Goal: Task Accomplishment & Management: Complete application form

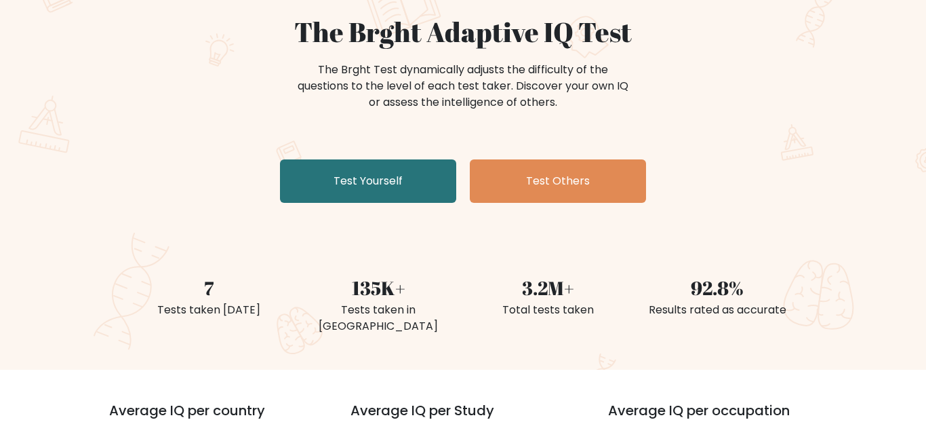
scroll to position [190, 0]
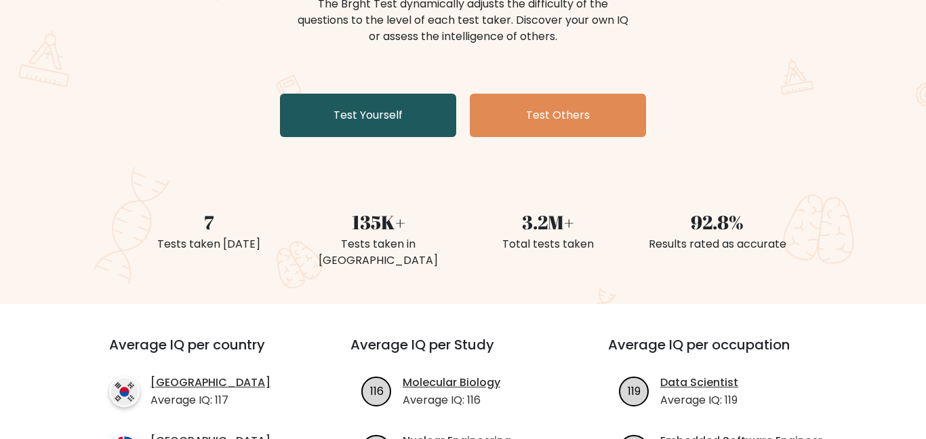
click at [439, 115] on link "Test Yourself" at bounding box center [368, 115] width 176 height 43
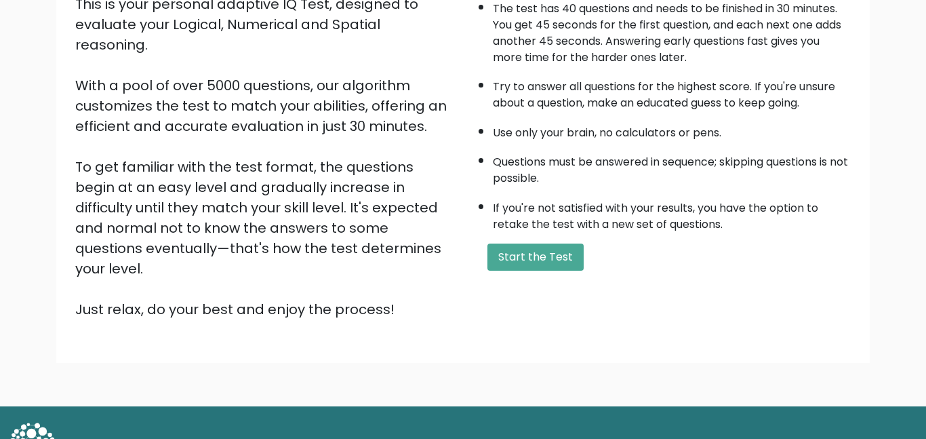
scroll to position [171, 0]
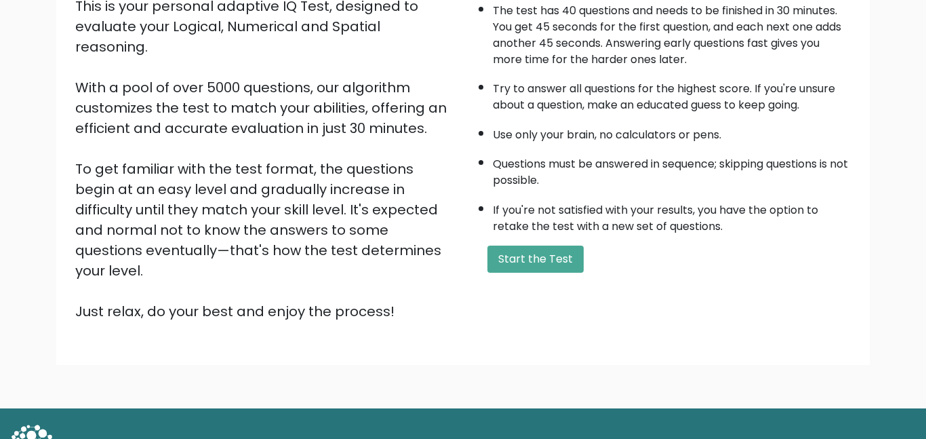
click at [513, 250] on button "Start the Test" at bounding box center [535, 258] width 96 height 27
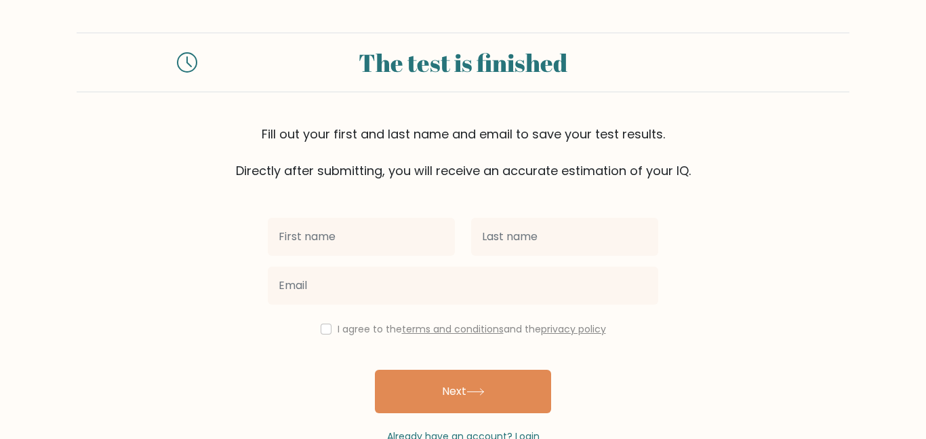
scroll to position [37, 0]
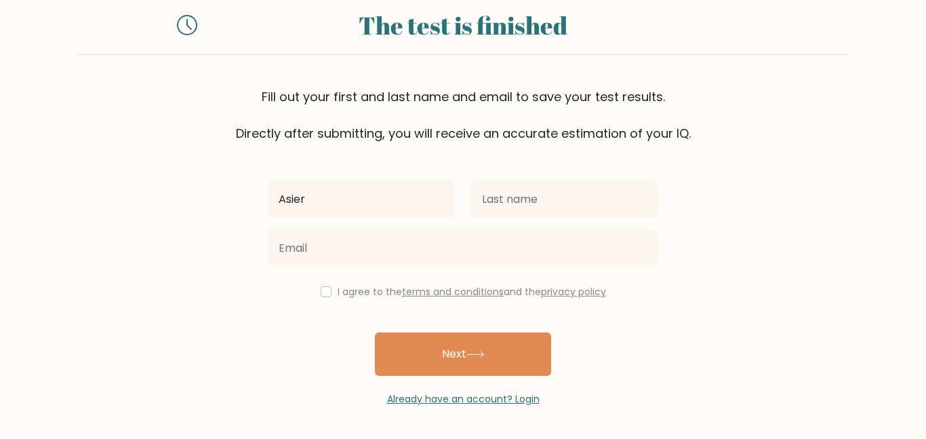
type input "Asier"
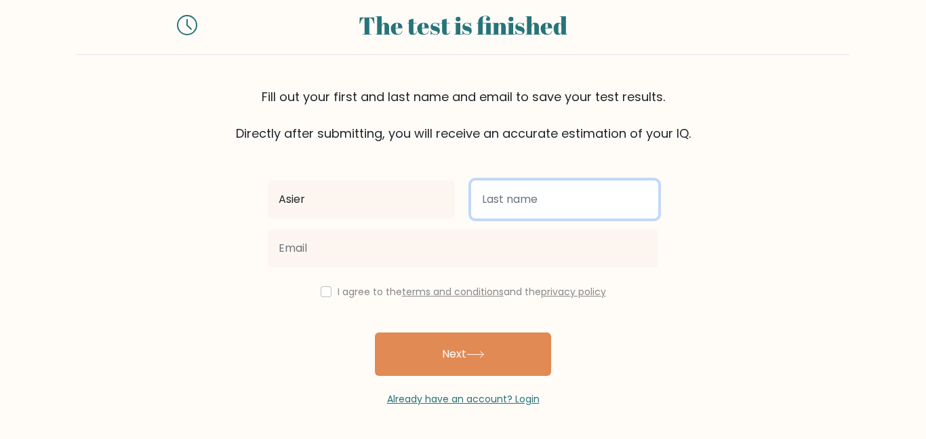
click at [595, 210] on input "text" at bounding box center [564, 199] width 187 height 38
type input "[PERSON_NAME]"
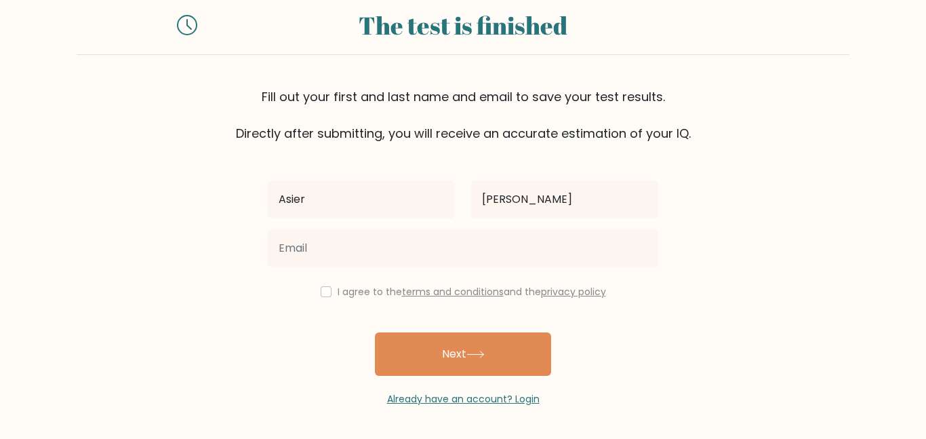
click at [573, 270] on div at bounding box center [463, 248] width 407 height 49
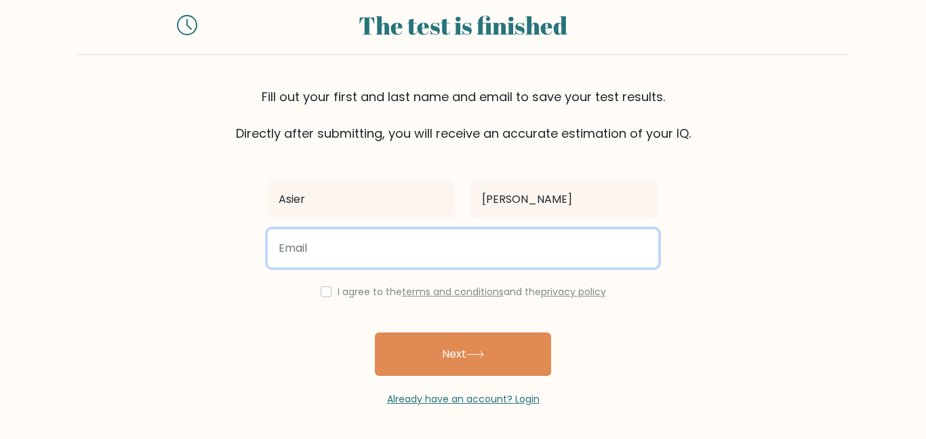
click at [561, 260] on input "email" at bounding box center [463, 248] width 391 height 38
type input "ahabte0903@stu.neisd.net"
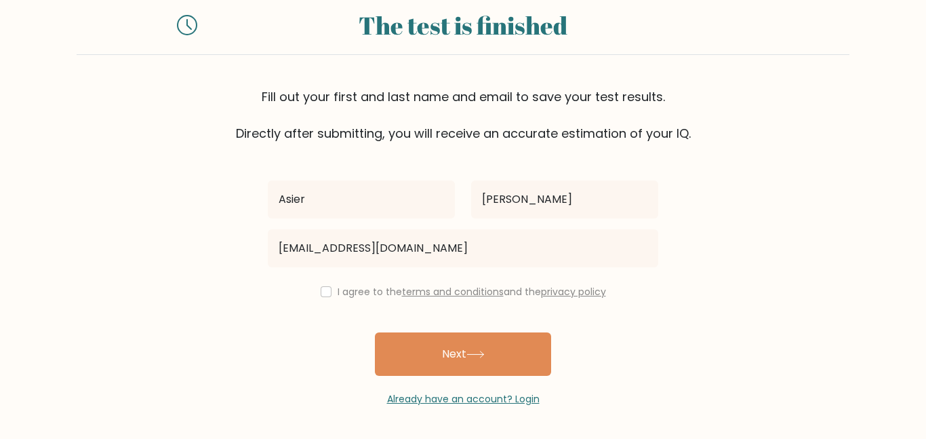
click at [316, 296] on div "I agree to the terms and conditions and the privacy policy" at bounding box center [463, 291] width 407 height 16
click at [326, 290] on input "checkbox" at bounding box center [326, 291] width 11 height 11
checkbox input "true"
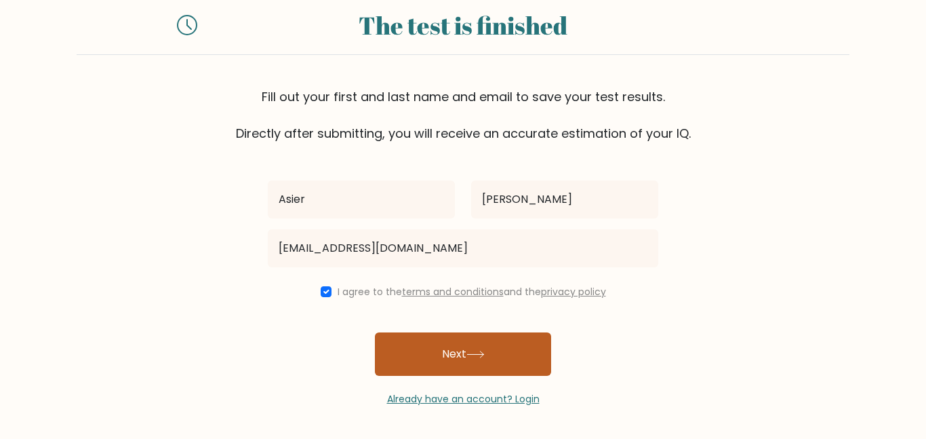
click at [391, 339] on button "Next" at bounding box center [463, 353] width 176 height 43
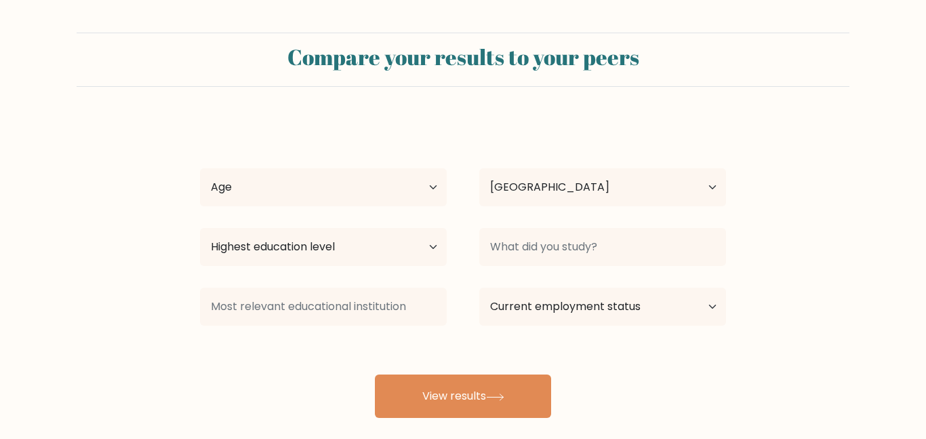
select select "US"
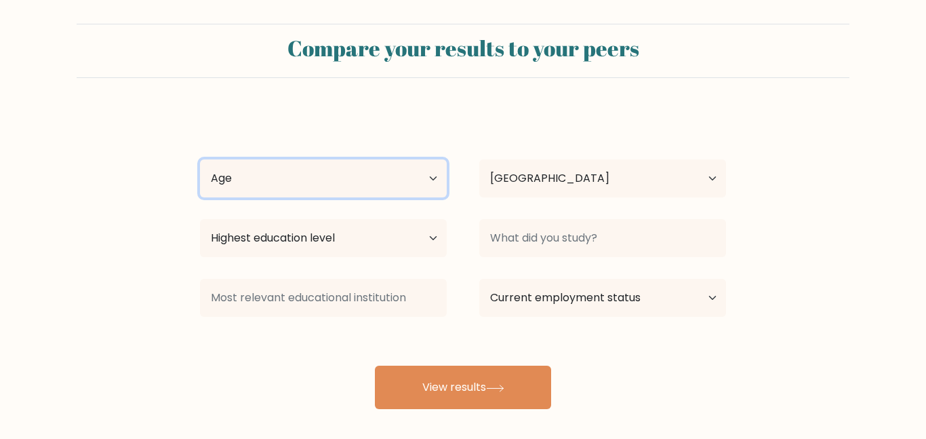
click at [386, 178] on select "Age Under [DEMOGRAPHIC_DATA] [DEMOGRAPHIC_DATA] [DEMOGRAPHIC_DATA] [DEMOGRAPHIC…" at bounding box center [323, 178] width 247 height 38
select select "min_18"
click at [200, 159] on select "Age Under 18 years old 18-24 years old 25-34 years old 35-44 years old 45-54 ye…" at bounding box center [323, 178] width 247 height 38
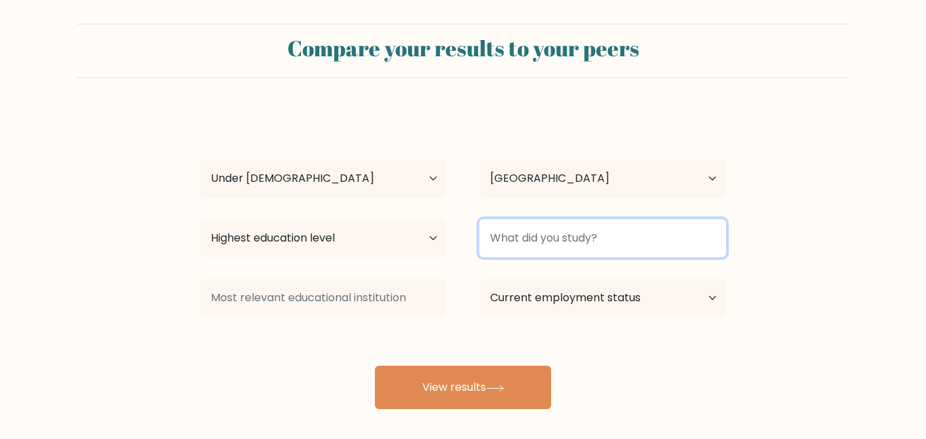
click at [553, 226] on input at bounding box center [602, 238] width 247 height 38
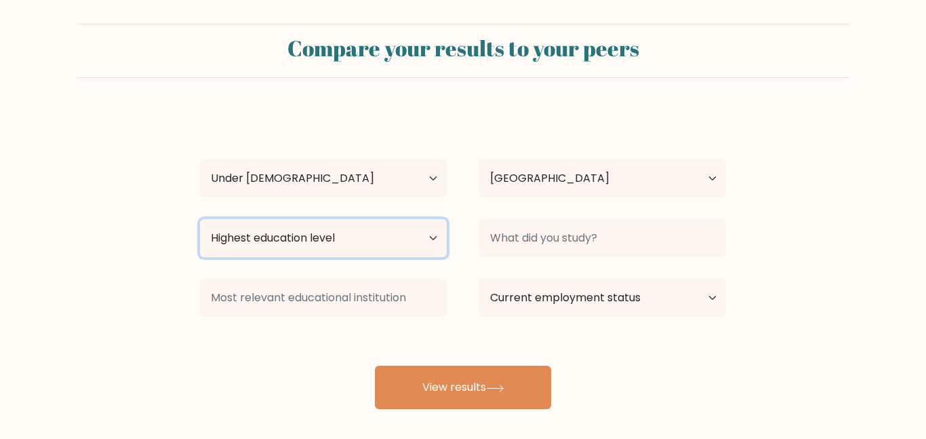
click at [349, 220] on select "Highest education level No schooling Primary Lower Secondary Upper Secondary Oc…" at bounding box center [323, 238] width 247 height 38
select select "upper_secondary"
click at [200, 219] on select "Highest education level No schooling Primary Lower Secondary Upper Secondary Oc…" at bounding box center [323, 238] width 247 height 38
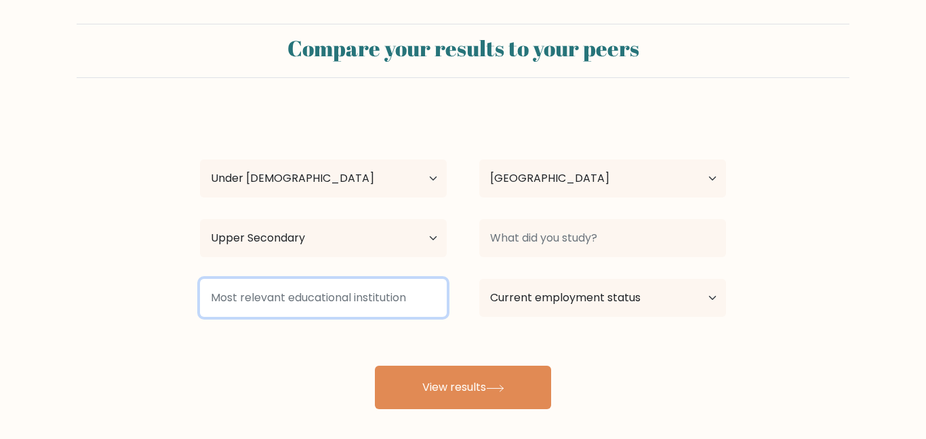
click at [423, 309] on input at bounding box center [323, 298] width 247 height 38
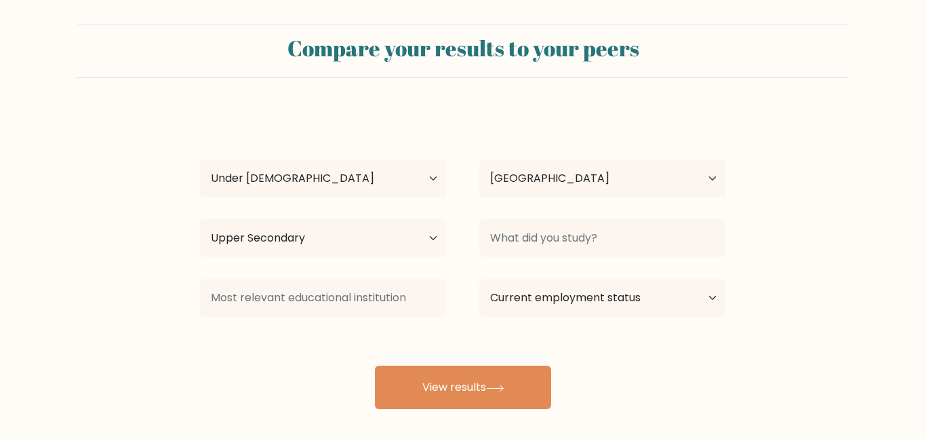
click at [506, 324] on div "Asier Habte Age Under 18 years old 18-24 years old 25-34 years old 35-44 years …" at bounding box center [463, 260] width 542 height 298
click at [504, 319] on div "Current employment status Employed Student Retired Other / prefer not to answer" at bounding box center [602, 297] width 279 height 49
click at [500, 311] on select "Current employment status Employed Student Retired Other / prefer not to answer" at bounding box center [602, 298] width 247 height 38
select select "student"
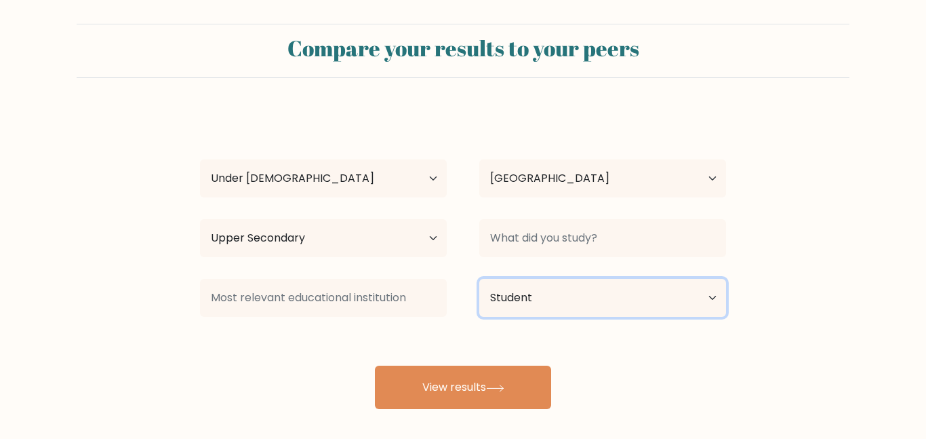
click at [479, 279] on select "Current employment status Employed Student Retired Other / prefer not to answer" at bounding box center [602, 298] width 247 height 38
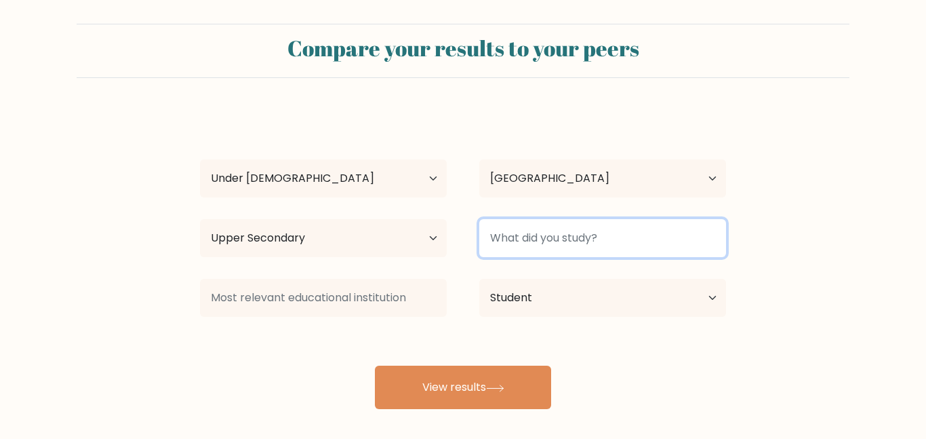
click at [509, 245] on input at bounding box center [602, 238] width 247 height 38
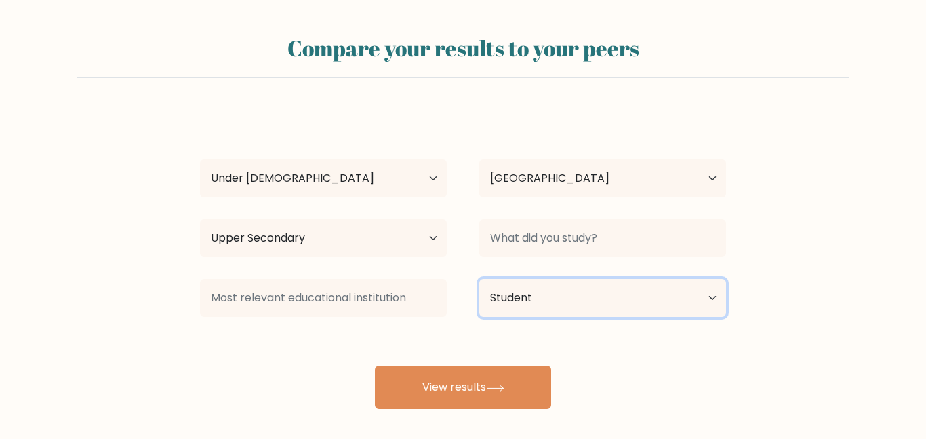
click at [532, 316] on select "Current employment status Employed Student Retired Other / prefer not to answer" at bounding box center [602, 298] width 247 height 38
click at [479, 279] on select "Current employment status Employed Student Retired Other / prefer not to answer" at bounding box center [602, 298] width 247 height 38
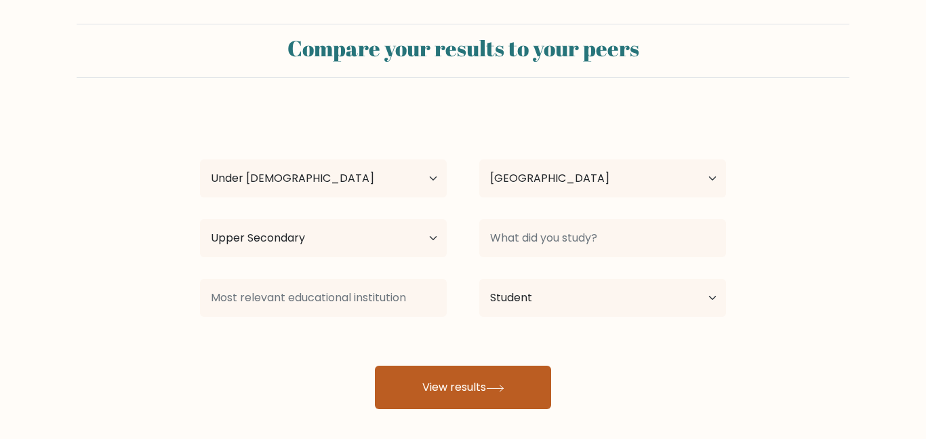
click at [503, 381] on button "View results" at bounding box center [463, 386] width 176 height 43
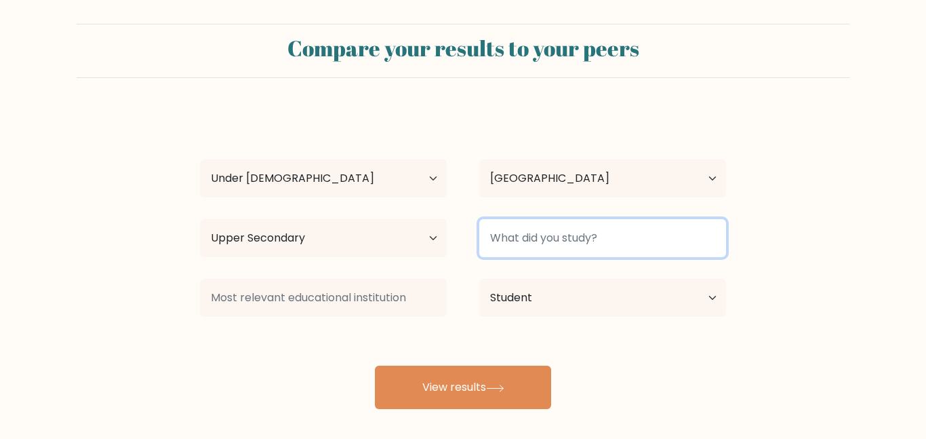
click at [637, 239] on input at bounding box center [602, 238] width 247 height 38
type input "i"
type input "l"
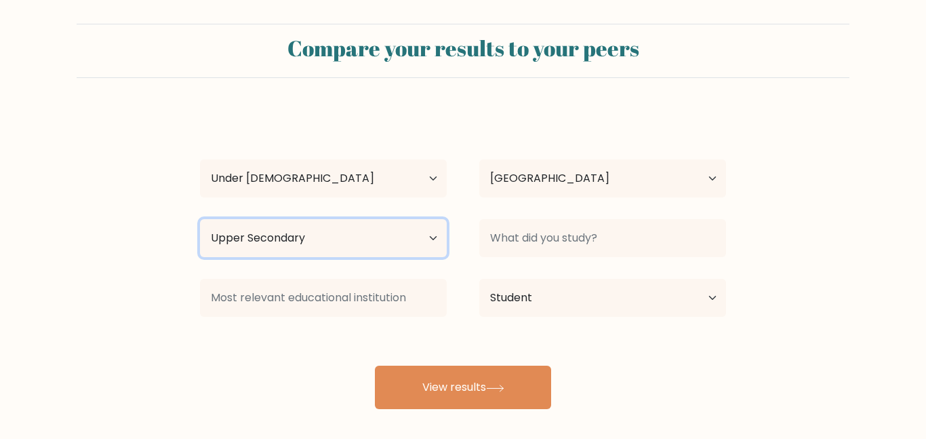
click at [398, 240] on select "Highest education level No schooling Primary Lower Secondary Upper Secondary Oc…" at bounding box center [323, 238] width 247 height 38
click at [200, 219] on select "Highest education level No schooling Primary Lower Secondary Upper Secondary Oc…" at bounding box center [323, 238] width 247 height 38
click at [365, 251] on select "Highest education level No schooling Primary Lower Secondary Upper Secondary Oc…" at bounding box center [323, 238] width 247 height 38
select select "upper_secondary"
click at [200, 219] on select "Highest education level No schooling Primary Lower Secondary Upper Secondary Oc…" at bounding box center [323, 238] width 247 height 38
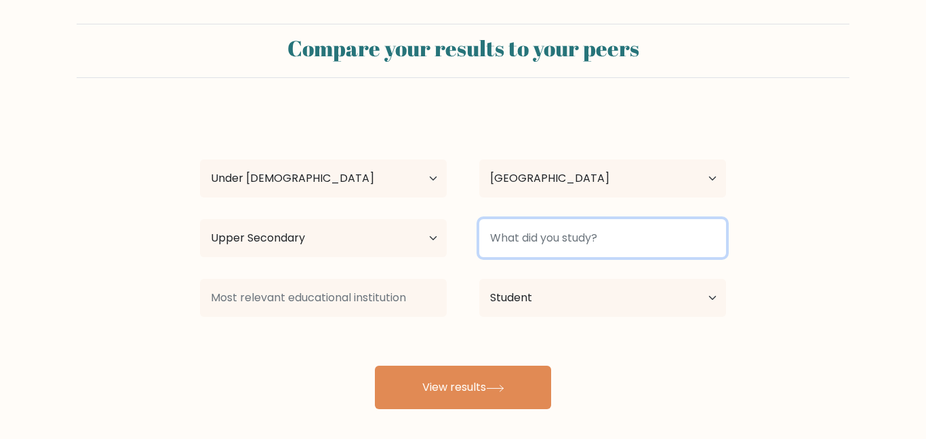
click at [563, 248] on input at bounding box center [602, 238] width 247 height 38
type input "nothing"
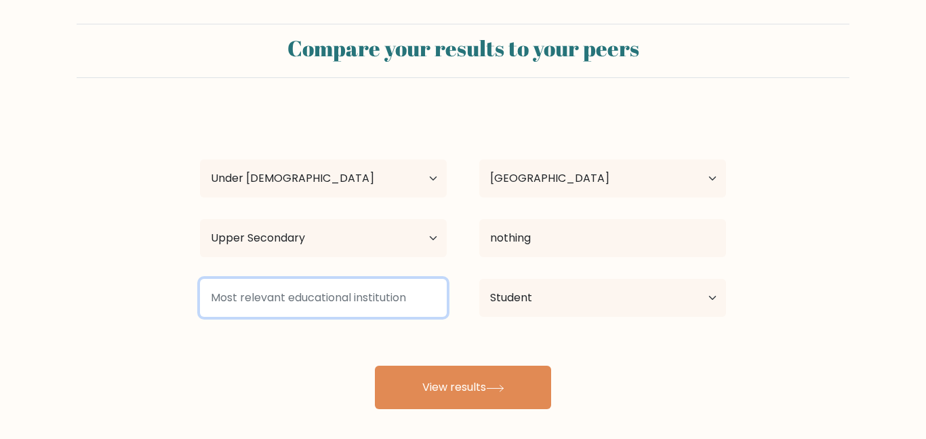
click at [332, 292] on input at bounding box center [323, 298] width 247 height 38
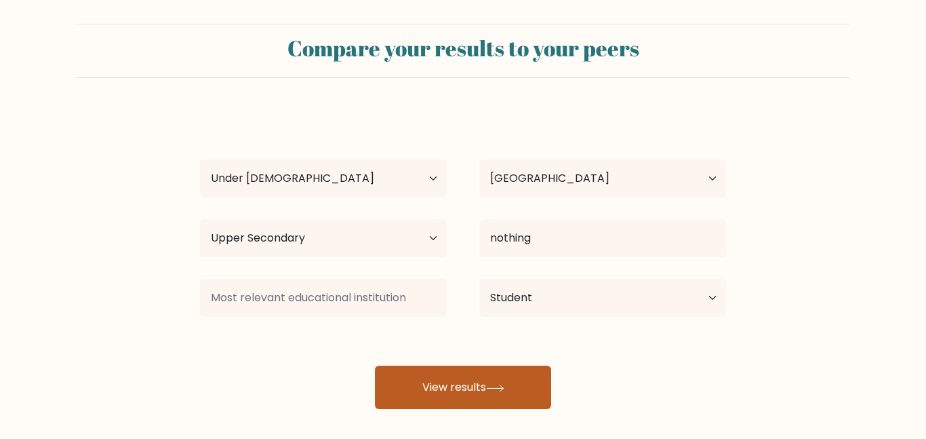
click at [466, 376] on button "View results" at bounding box center [463, 386] width 176 height 43
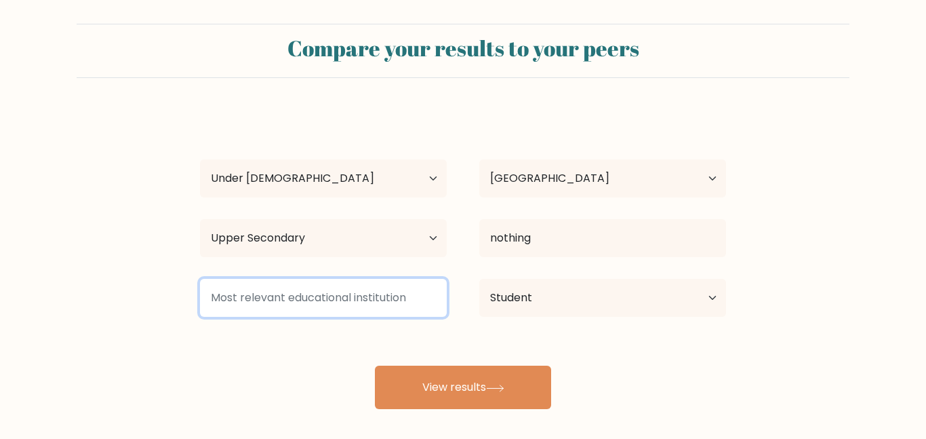
click at [339, 300] on input at bounding box center [323, 298] width 247 height 38
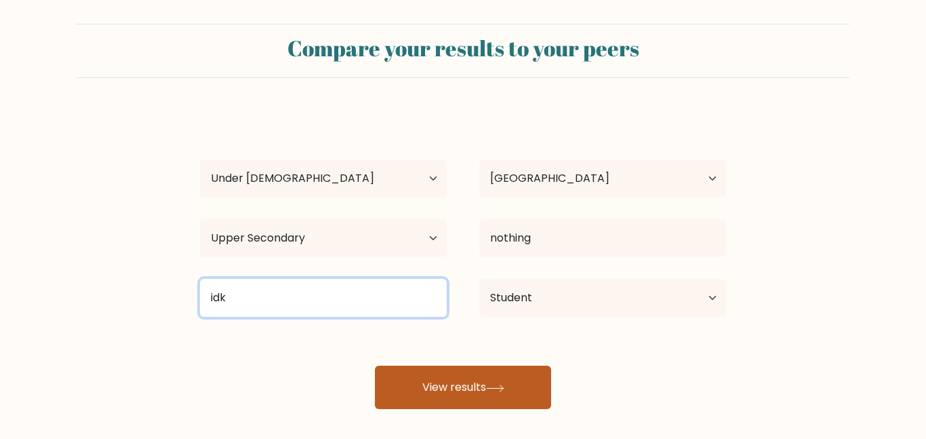
type input "idk"
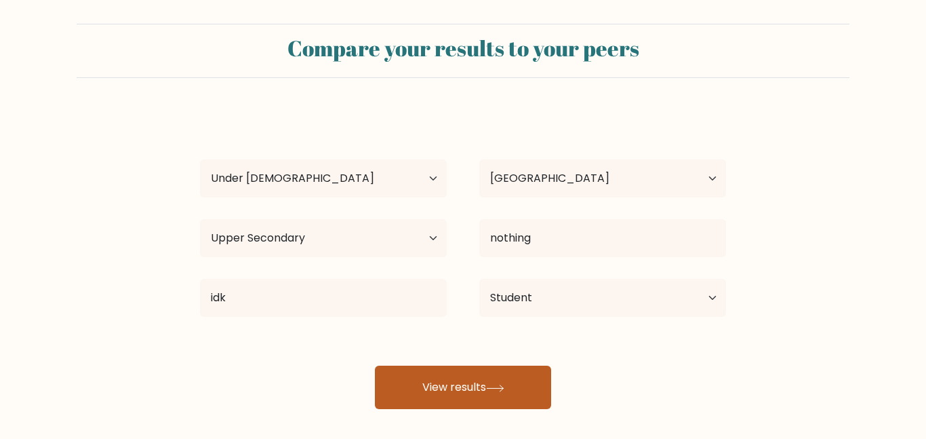
click at [422, 391] on button "View results" at bounding box center [463, 386] width 176 height 43
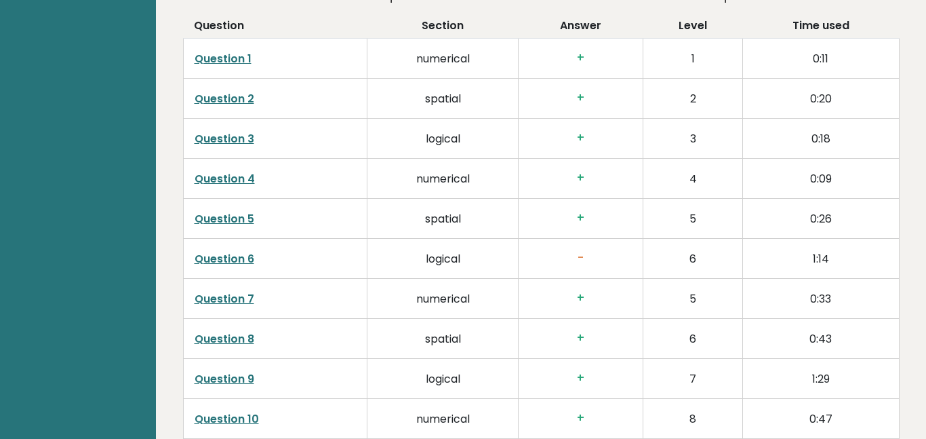
scroll to position [1460, 0]
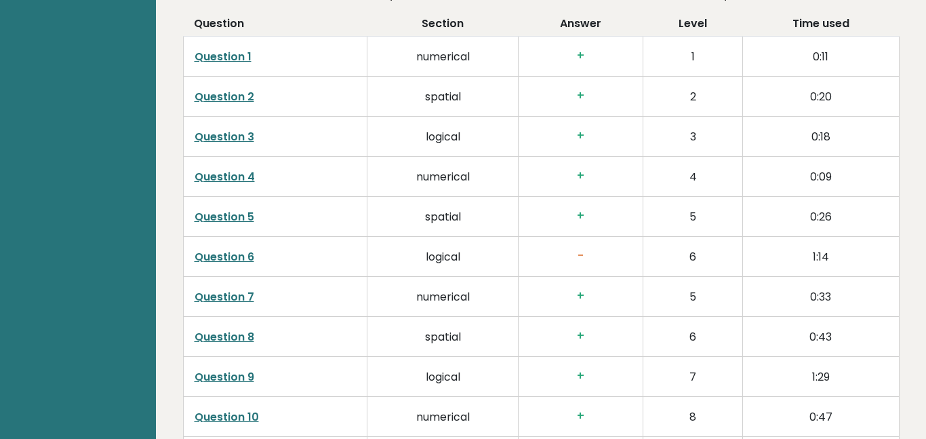
click at [238, 260] on link "Question 6" at bounding box center [225, 257] width 60 height 16
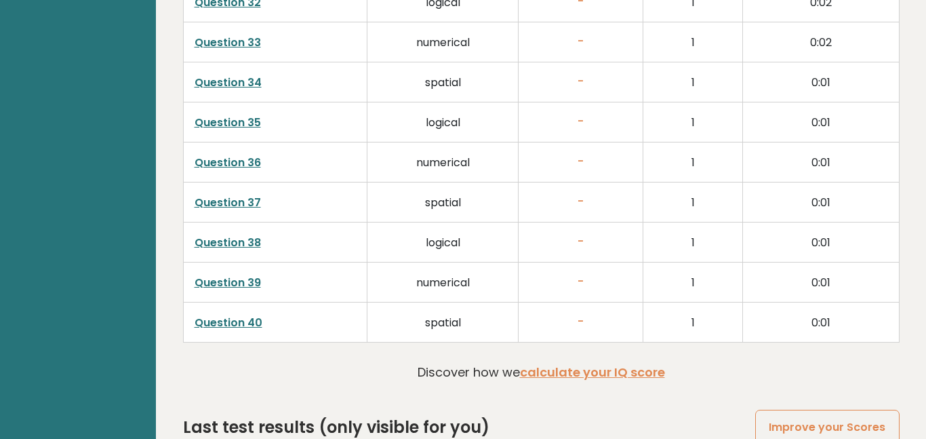
scroll to position [2848, 0]
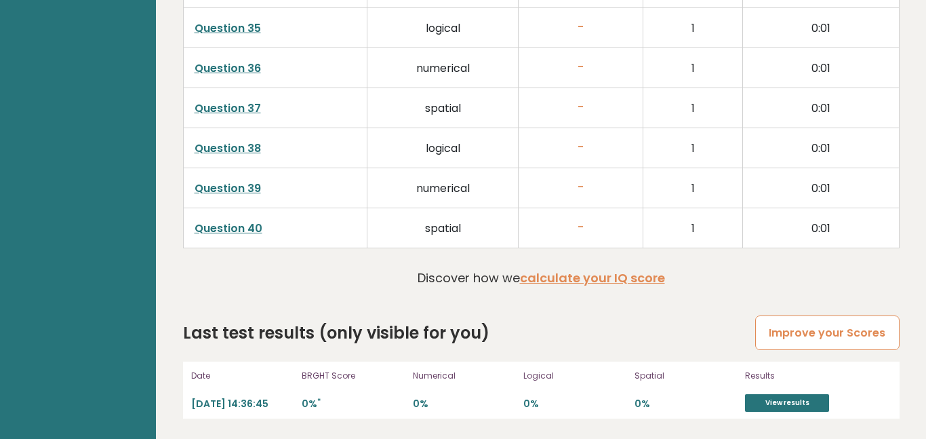
click at [826, 336] on link "Improve your Scores" at bounding box center [827, 332] width 144 height 35
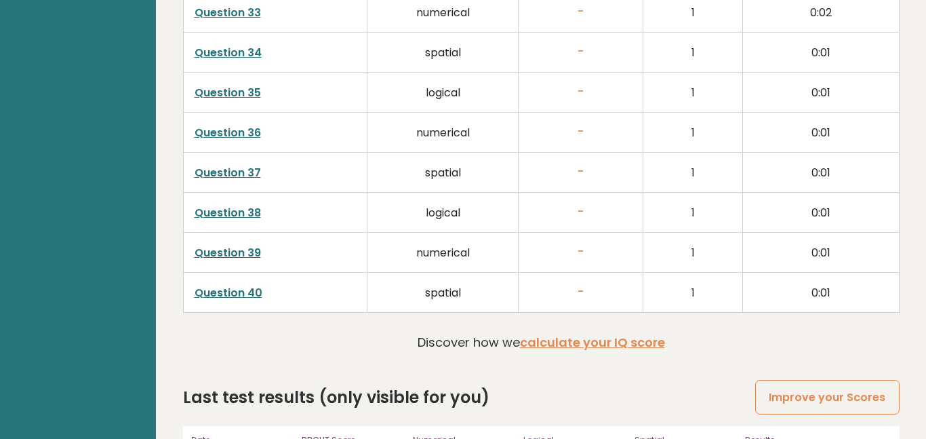
scroll to position [2781, 0]
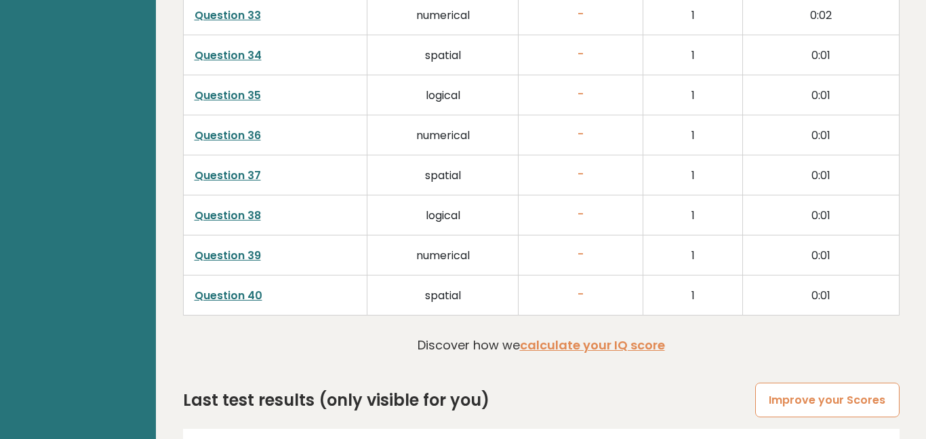
click at [801, 392] on link "Improve your Scores" at bounding box center [827, 399] width 144 height 35
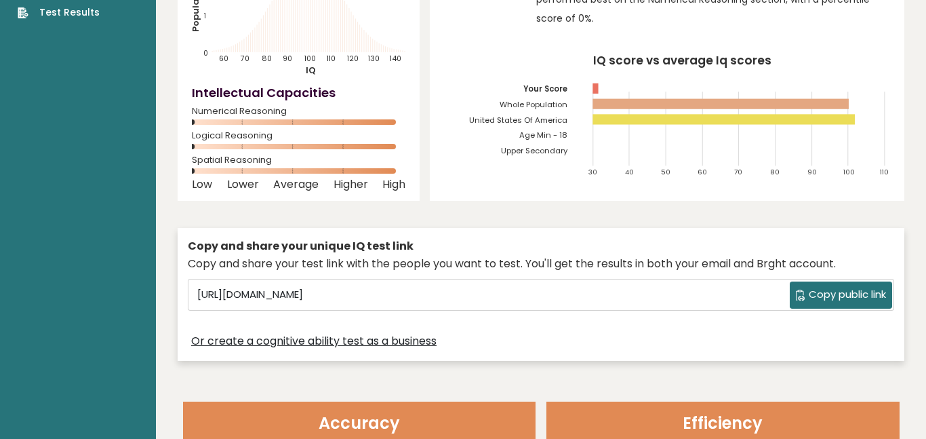
scroll to position [0, 0]
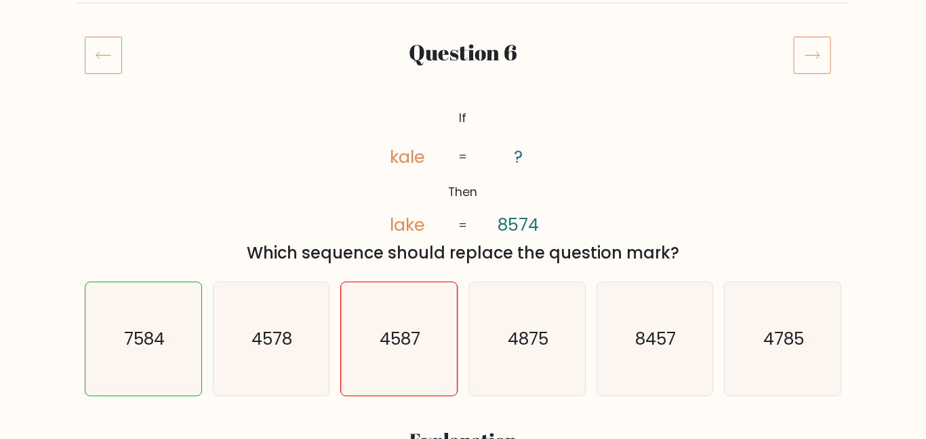
scroll to position [153, 0]
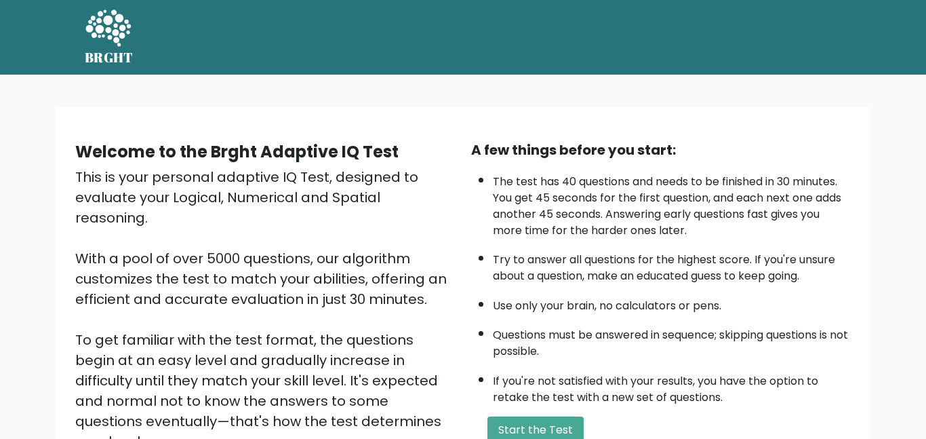
scroll to position [182, 0]
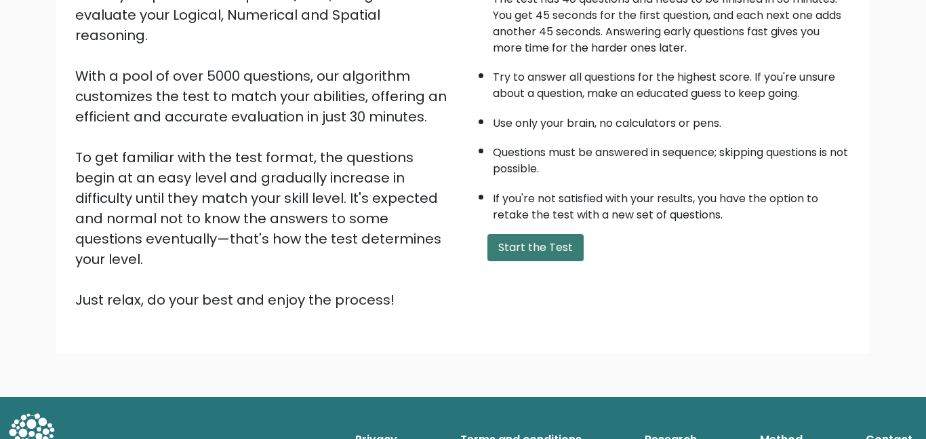
click at [494, 240] on button "Start the Test" at bounding box center [535, 247] width 96 height 27
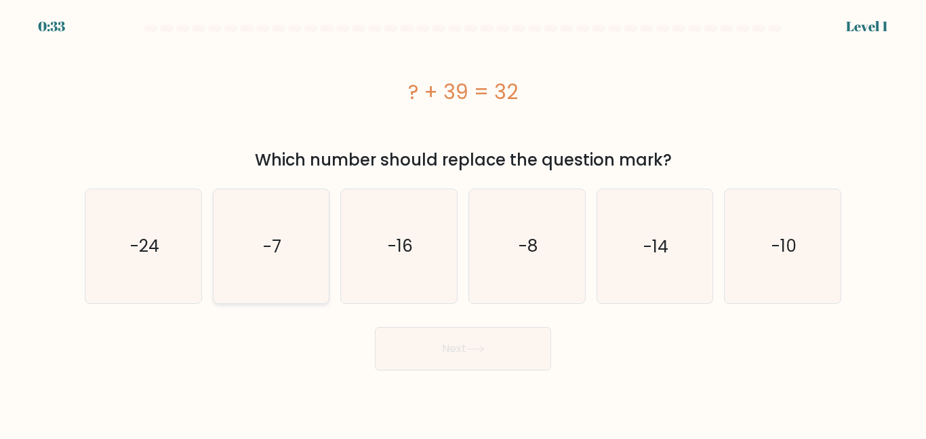
click at [306, 228] on icon "-7" at bounding box center [270, 245] width 113 height 113
click at [463, 223] on input "b. -7" at bounding box center [463, 221] width 1 height 3
radio input "true"
click at [449, 346] on button "Next" at bounding box center [463, 348] width 176 height 43
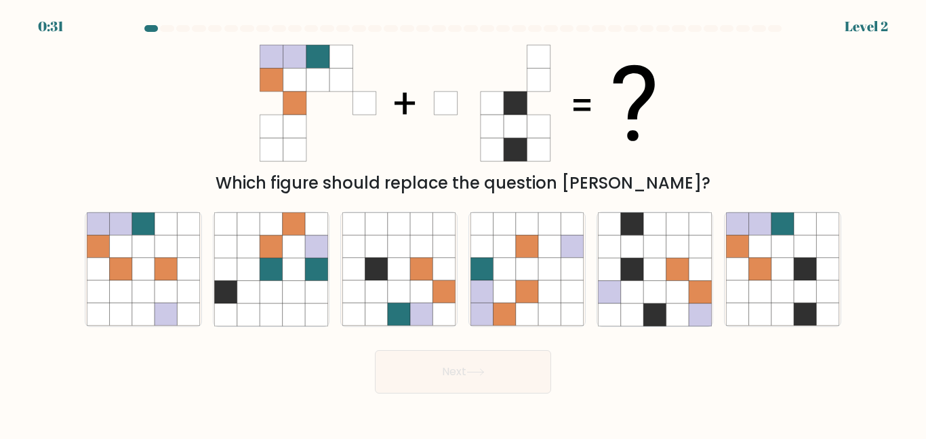
click at [449, 346] on div "Next" at bounding box center [463, 368] width 773 height 50
click at [761, 271] on icon at bounding box center [760, 269] width 22 height 22
click at [464, 223] on input "f." at bounding box center [463, 221] width 1 height 3
radio input "true"
click at [478, 388] on button "Next" at bounding box center [463, 371] width 176 height 43
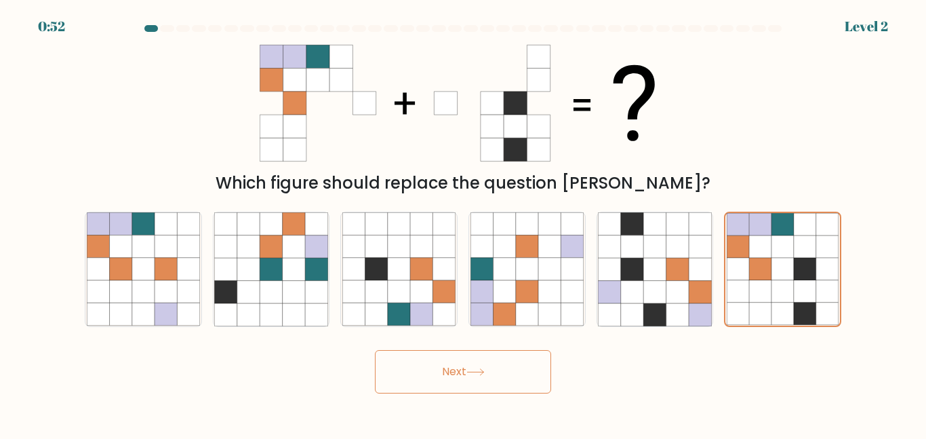
click at [464, 374] on button "Next" at bounding box center [463, 371] width 176 height 43
click at [450, 368] on button "Next" at bounding box center [463, 371] width 176 height 43
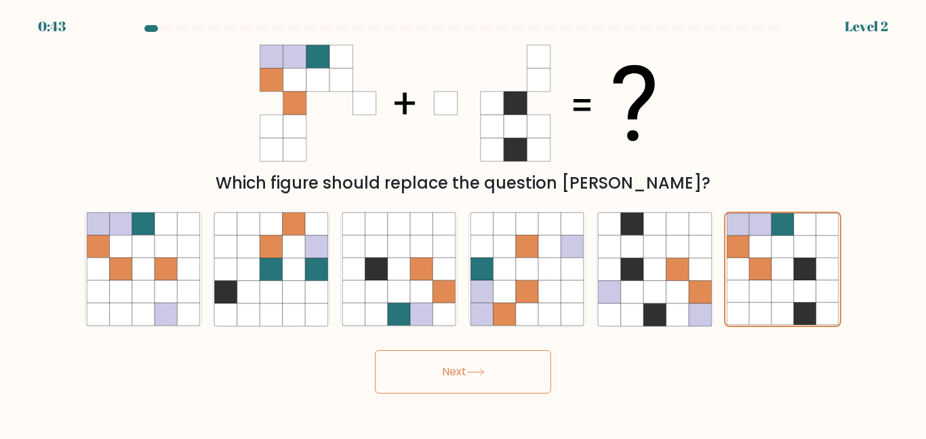
click at [450, 368] on button "Next" at bounding box center [463, 371] width 176 height 43
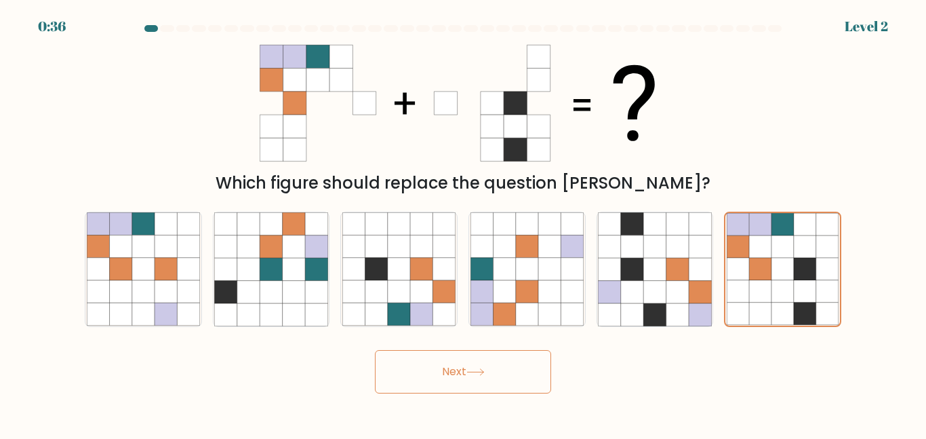
click at [450, 368] on button "Next" at bounding box center [463, 371] width 176 height 43
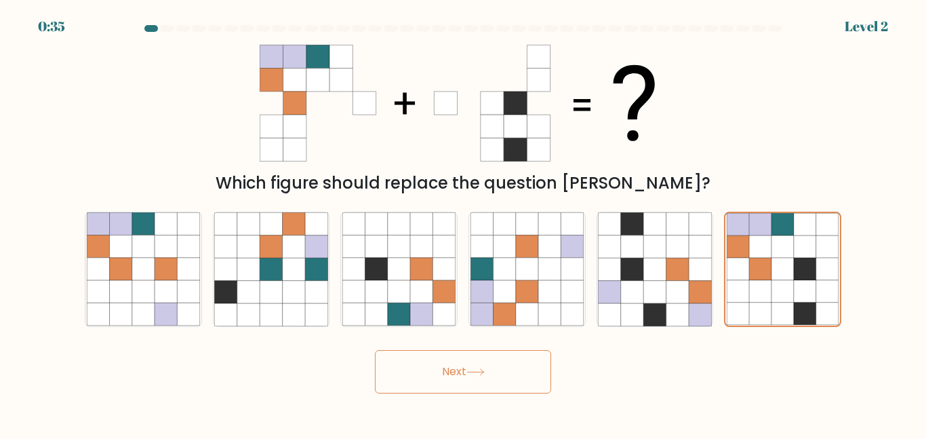
click at [450, 368] on button "Next" at bounding box center [463, 371] width 176 height 43
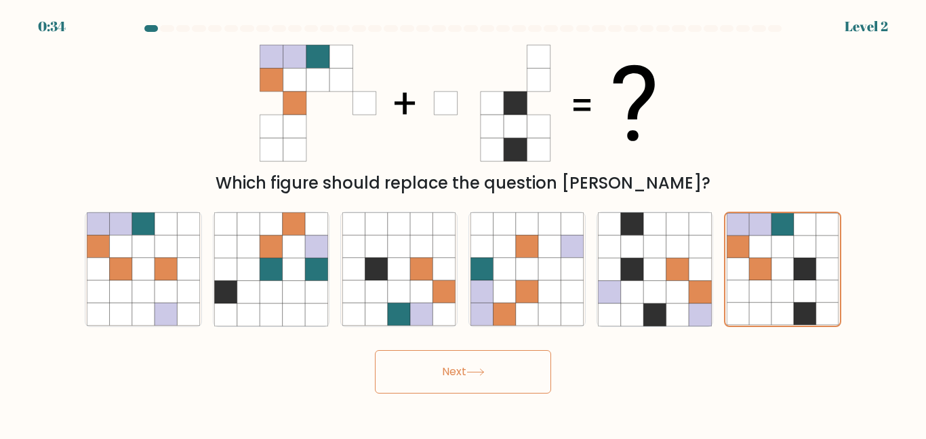
click at [450, 368] on button "Next" at bounding box center [463, 371] width 176 height 43
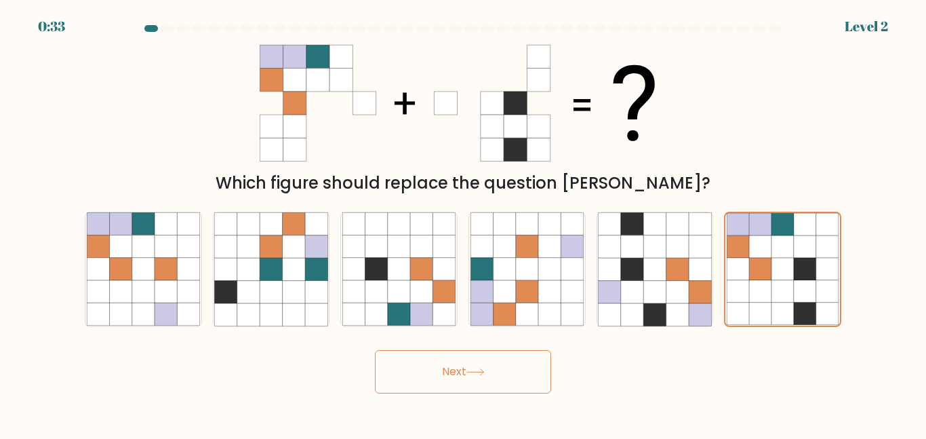
click at [450, 368] on button "Next" at bounding box center [463, 371] width 176 height 43
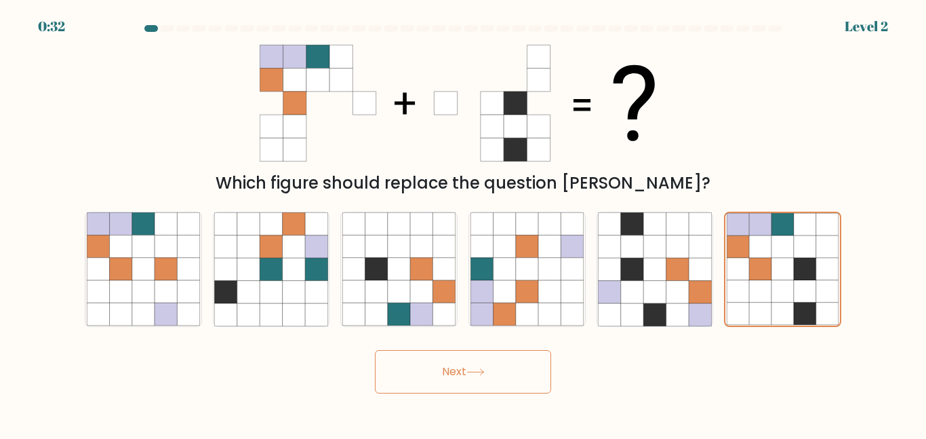
click at [450, 368] on button "Next" at bounding box center [463, 371] width 176 height 43
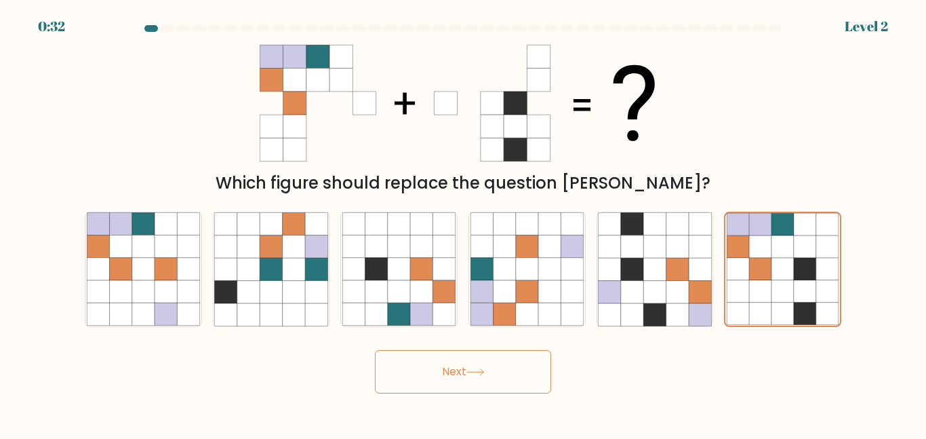
click at [450, 368] on button "Next" at bounding box center [463, 371] width 176 height 43
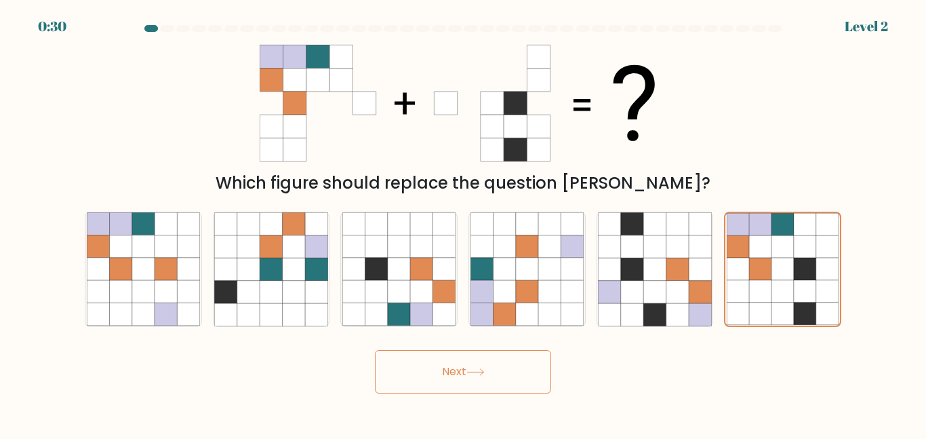
click at [436, 199] on form at bounding box center [463, 209] width 926 height 368
click at [454, 244] on icon at bounding box center [444, 246] width 22 height 22
click at [463, 223] on input "c." at bounding box center [463, 221] width 1 height 3
radio input "true"
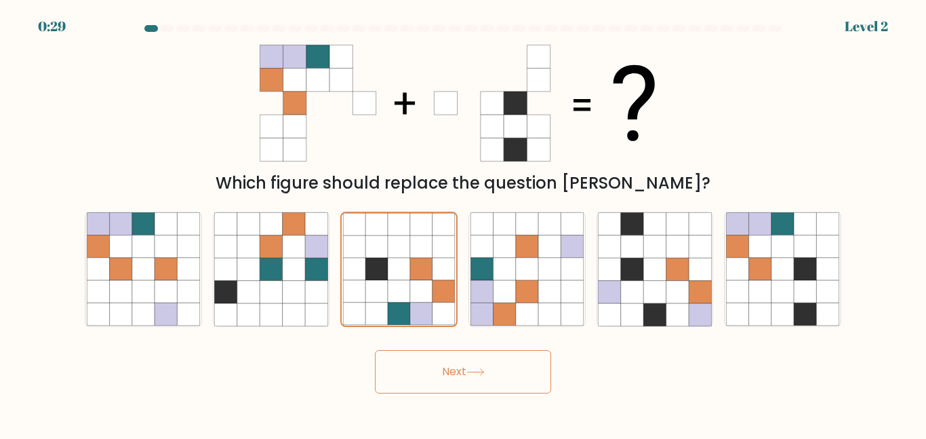
click at [485, 356] on button "Next" at bounding box center [463, 371] width 176 height 43
click at [441, 270] on icon at bounding box center [444, 269] width 22 height 22
click at [463, 223] on input "c." at bounding box center [463, 221] width 1 height 3
click at [498, 283] on icon at bounding box center [504, 292] width 22 height 22
click at [464, 223] on input "d." at bounding box center [463, 221] width 1 height 3
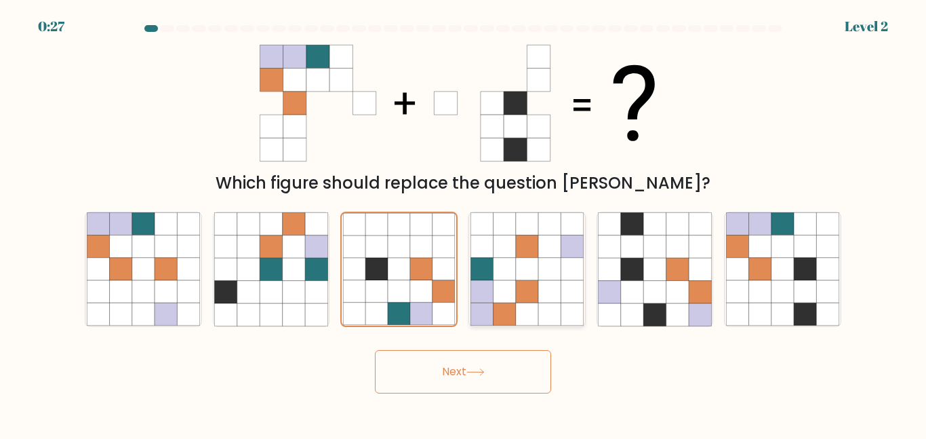
radio input "true"
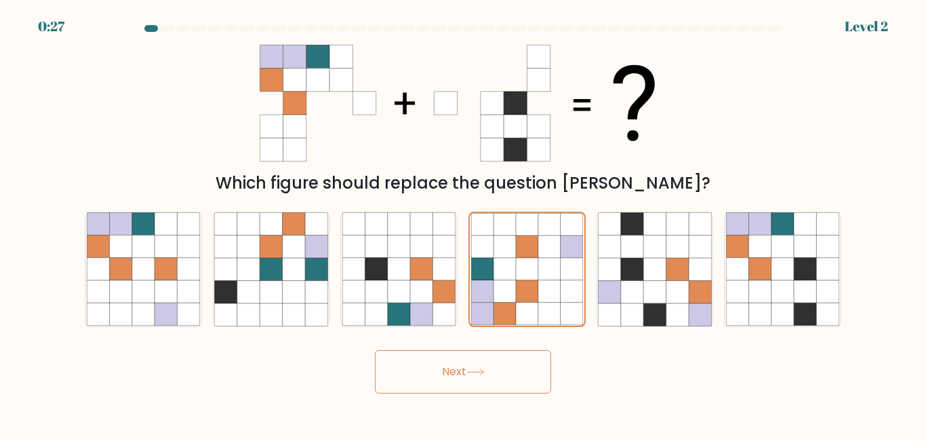
click at [511, 377] on button "Next" at bounding box center [463, 371] width 176 height 43
click at [299, 245] on icon at bounding box center [294, 246] width 22 height 22
click at [463, 223] on input "b." at bounding box center [463, 221] width 1 height 3
radio input "true"
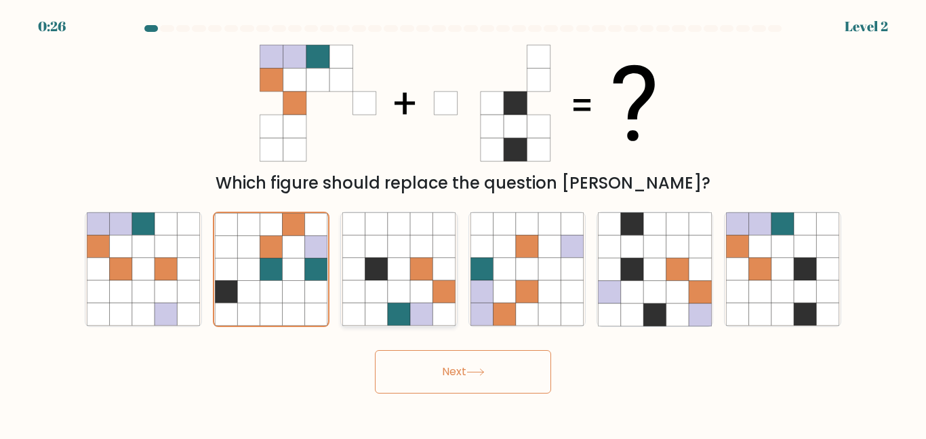
click at [424, 322] on icon at bounding box center [421, 314] width 22 height 22
click at [463, 223] on input "c." at bounding box center [463, 221] width 1 height 3
radio input "true"
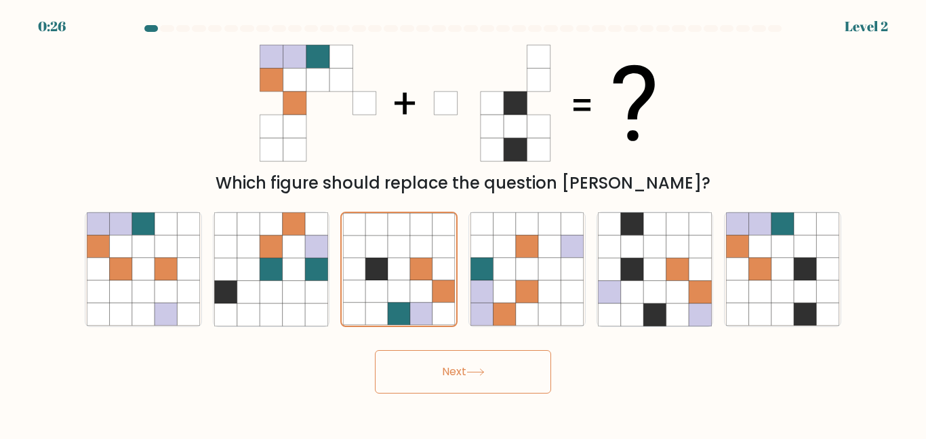
click at [441, 348] on div "Next" at bounding box center [463, 368] width 773 height 50
click at [447, 359] on button "Next" at bounding box center [463, 371] width 176 height 43
click at [744, 275] on icon at bounding box center [737, 269] width 22 height 22
click at [464, 223] on input "f." at bounding box center [463, 221] width 1 height 3
radio input "true"
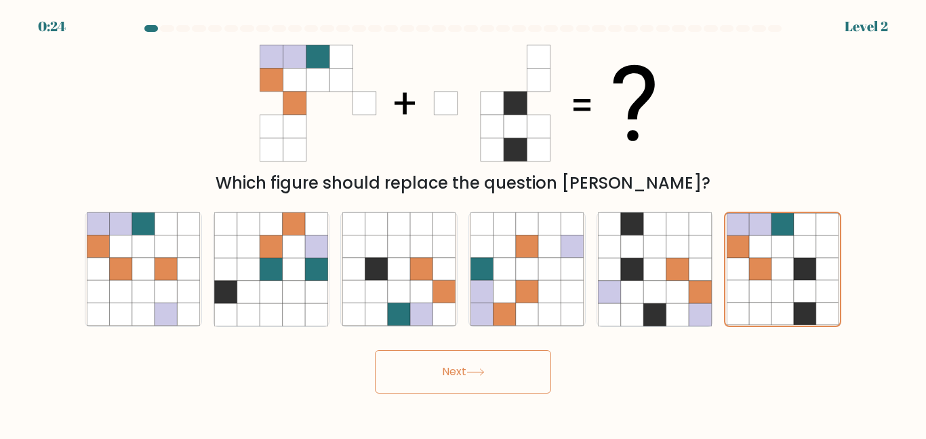
click at [468, 382] on button "Next" at bounding box center [463, 371] width 176 height 43
click at [245, 236] on icon at bounding box center [248, 246] width 22 height 22
click at [463, 223] on input "b." at bounding box center [463, 221] width 1 height 3
radio input "true"
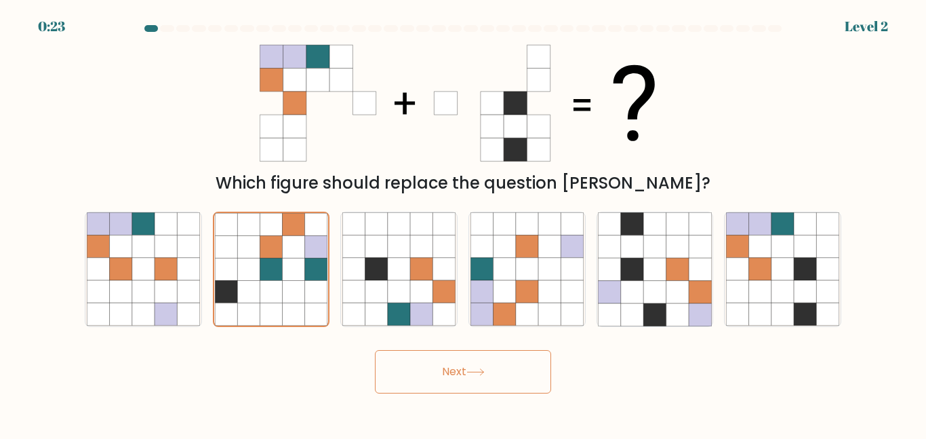
click at [444, 365] on button "Next" at bounding box center [463, 371] width 176 height 43
click at [785, 294] on icon at bounding box center [783, 292] width 22 height 22
click at [464, 223] on input "f." at bounding box center [463, 221] width 1 height 3
radio input "true"
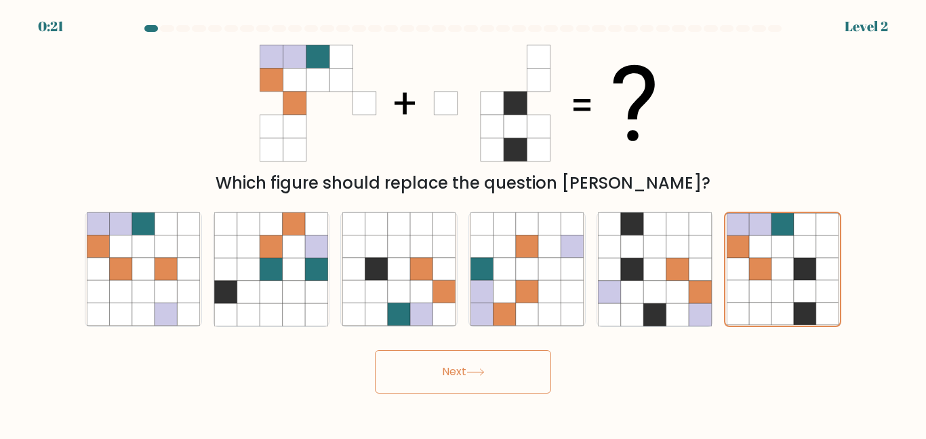
click at [514, 361] on button "Next" at bounding box center [463, 371] width 176 height 43
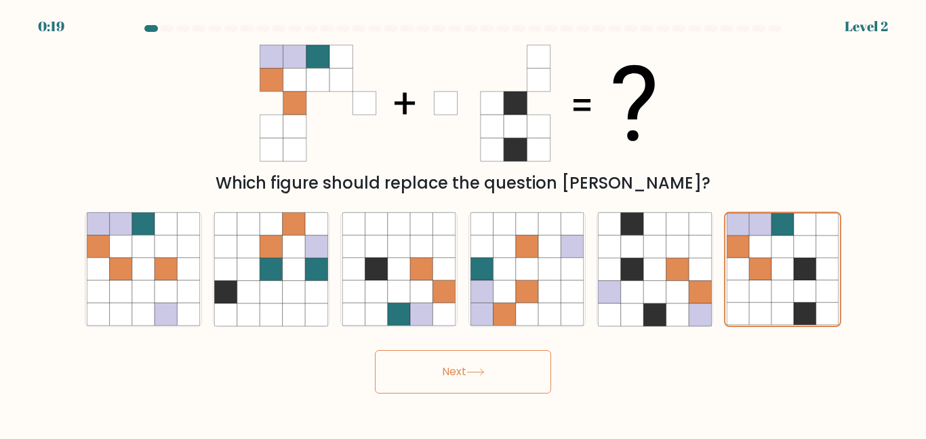
click at [514, 361] on button "Next" at bounding box center [463, 371] width 176 height 43
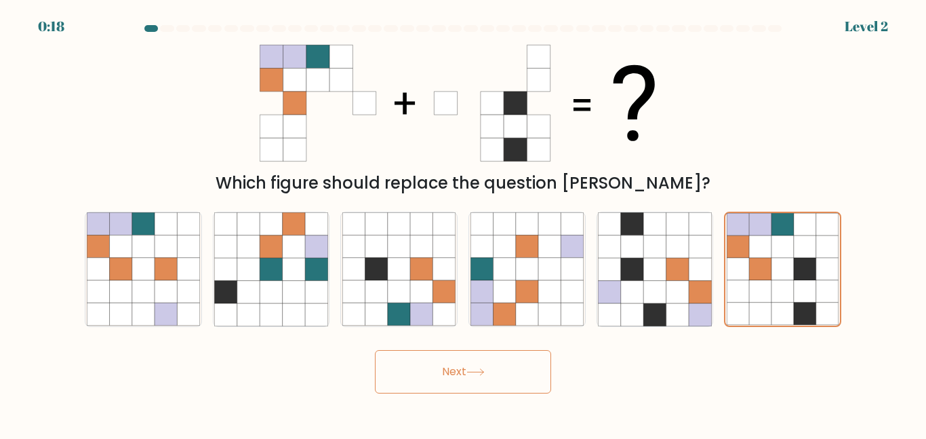
click at [514, 361] on button "Next" at bounding box center [463, 371] width 176 height 43
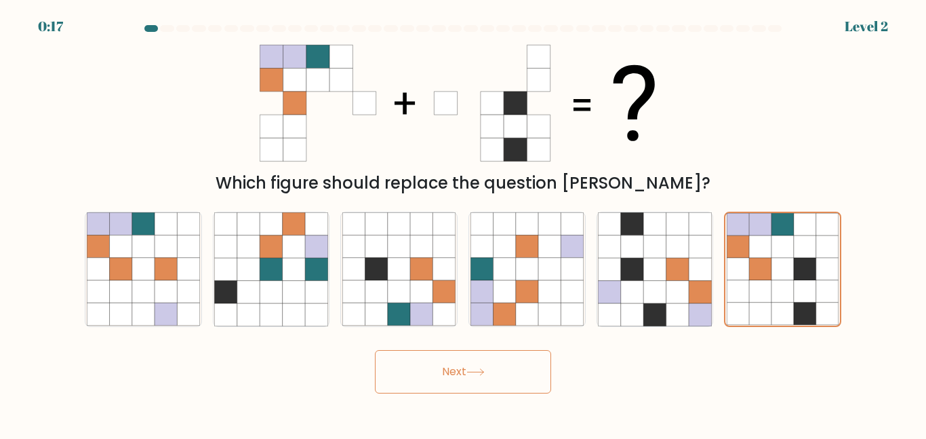
click at [514, 361] on button "Next" at bounding box center [463, 371] width 176 height 43
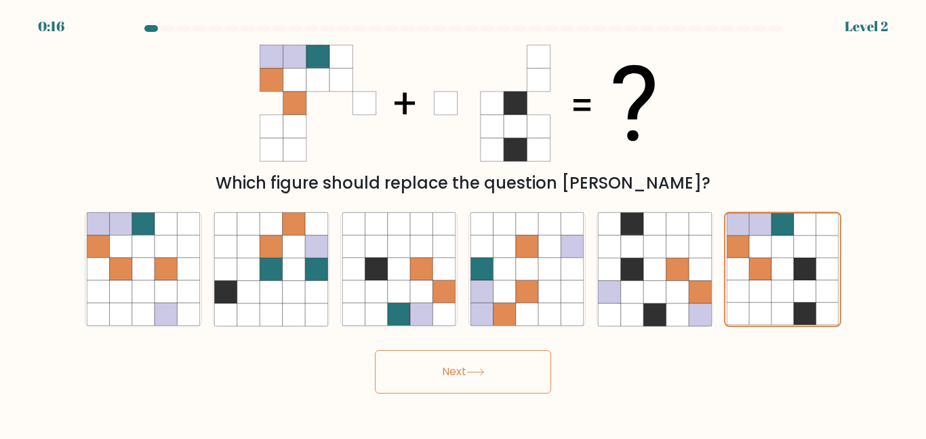
click at [514, 361] on button "Next" at bounding box center [463, 371] width 176 height 43
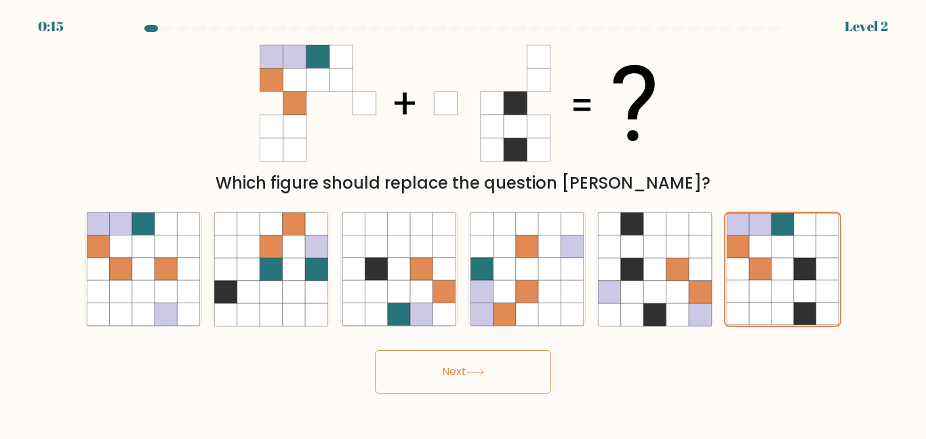
click at [514, 361] on button "Next" at bounding box center [463, 371] width 176 height 43
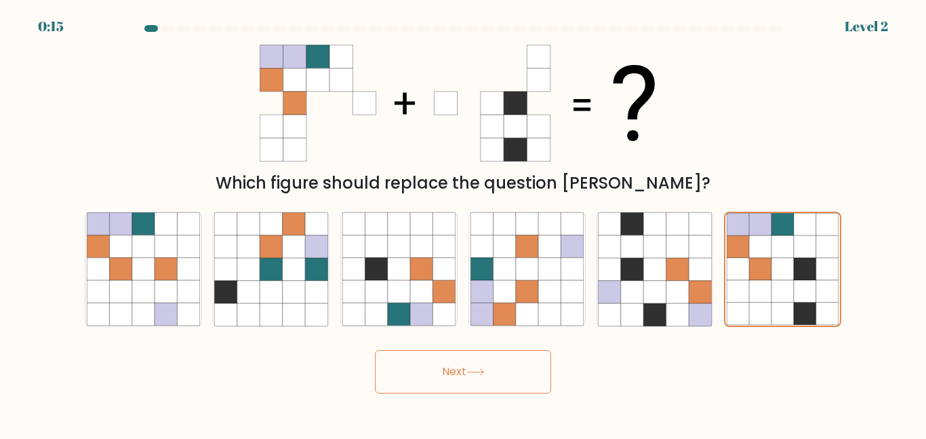
click at [514, 361] on button "Next" at bounding box center [463, 371] width 176 height 43
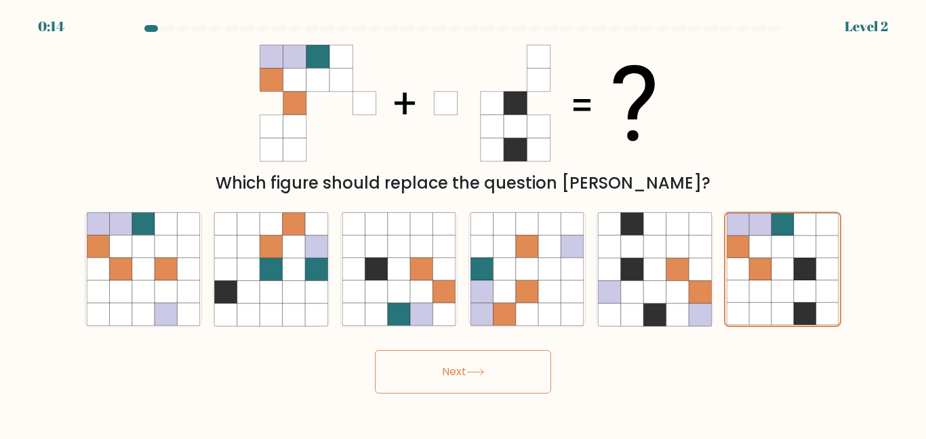
click at [514, 361] on button "Next" at bounding box center [463, 371] width 176 height 43
click at [478, 365] on button "Next" at bounding box center [463, 371] width 176 height 43
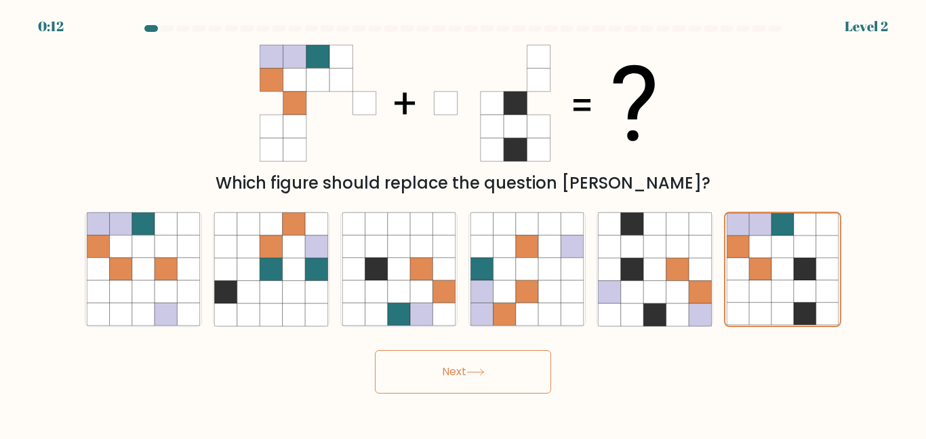
click at [427, 371] on button "Next" at bounding box center [463, 371] width 176 height 43
click at [443, 370] on button "Next" at bounding box center [463, 371] width 176 height 43
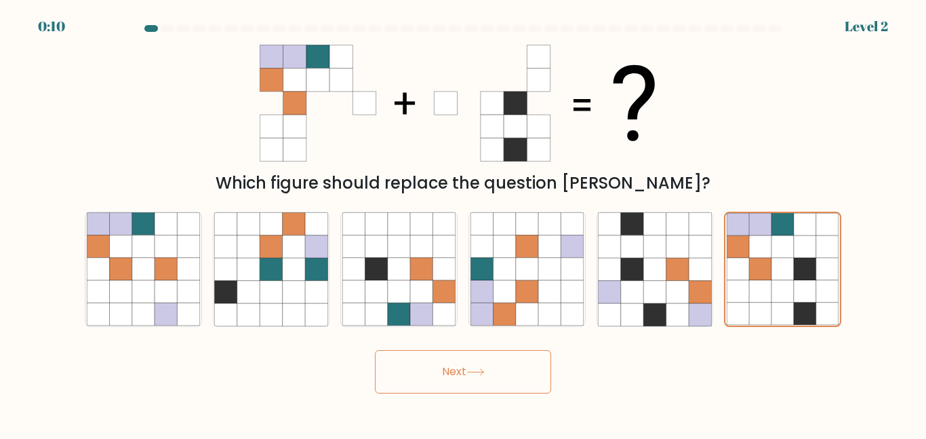
click at [443, 370] on button "Next" at bounding box center [463, 371] width 176 height 43
click at [375, 350] on button "Next" at bounding box center [463, 371] width 176 height 43
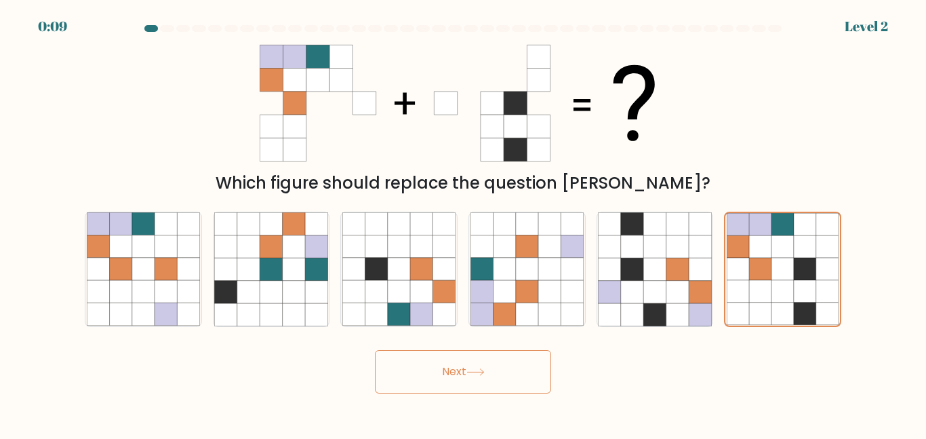
click at [443, 370] on button "Next" at bounding box center [463, 371] width 176 height 43
click at [375, 350] on button "Next" at bounding box center [463, 371] width 176 height 43
click at [443, 370] on button "Next" at bounding box center [463, 371] width 176 height 43
click at [375, 350] on button "Next" at bounding box center [463, 371] width 176 height 43
click at [443, 370] on button "Next" at bounding box center [463, 371] width 176 height 43
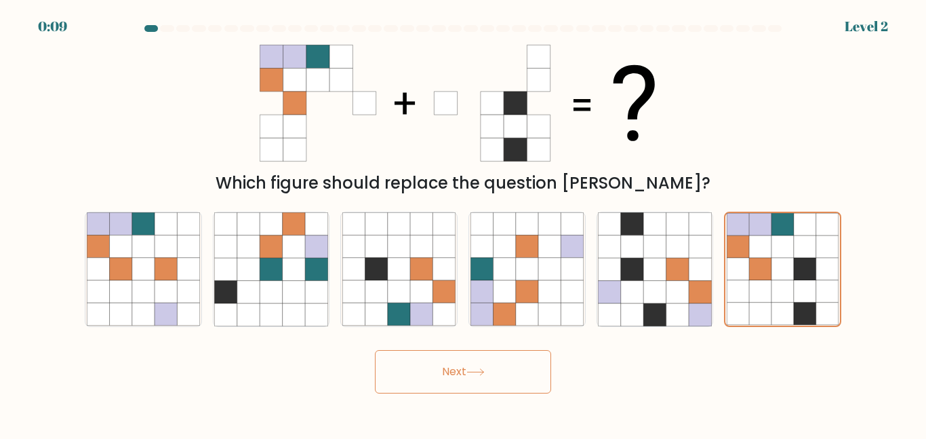
click at [375, 350] on button "Next" at bounding box center [463, 371] width 176 height 43
click at [443, 370] on button "Next" at bounding box center [463, 371] width 176 height 43
click at [375, 350] on button "Next" at bounding box center [463, 371] width 176 height 43
click at [443, 370] on button "Next" at bounding box center [463, 371] width 176 height 43
click at [375, 350] on button "Next" at bounding box center [463, 371] width 176 height 43
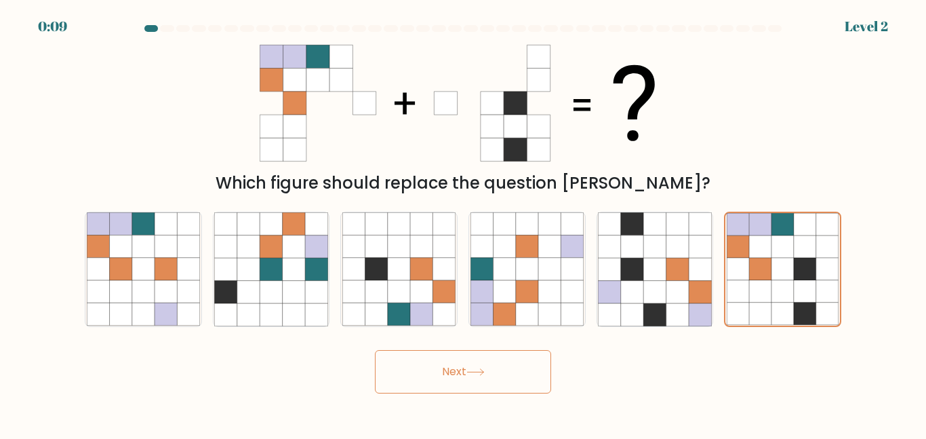
click at [443, 370] on button "Next" at bounding box center [463, 371] width 176 height 43
click at [814, 304] on icon at bounding box center [805, 313] width 22 height 22
click at [464, 223] on input "f." at bounding box center [463, 221] width 1 height 3
click at [502, 371] on div "Next" at bounding box center [463, 368] width 773 height 50
